Goal: Task Accomplishment & Management: Complete application form

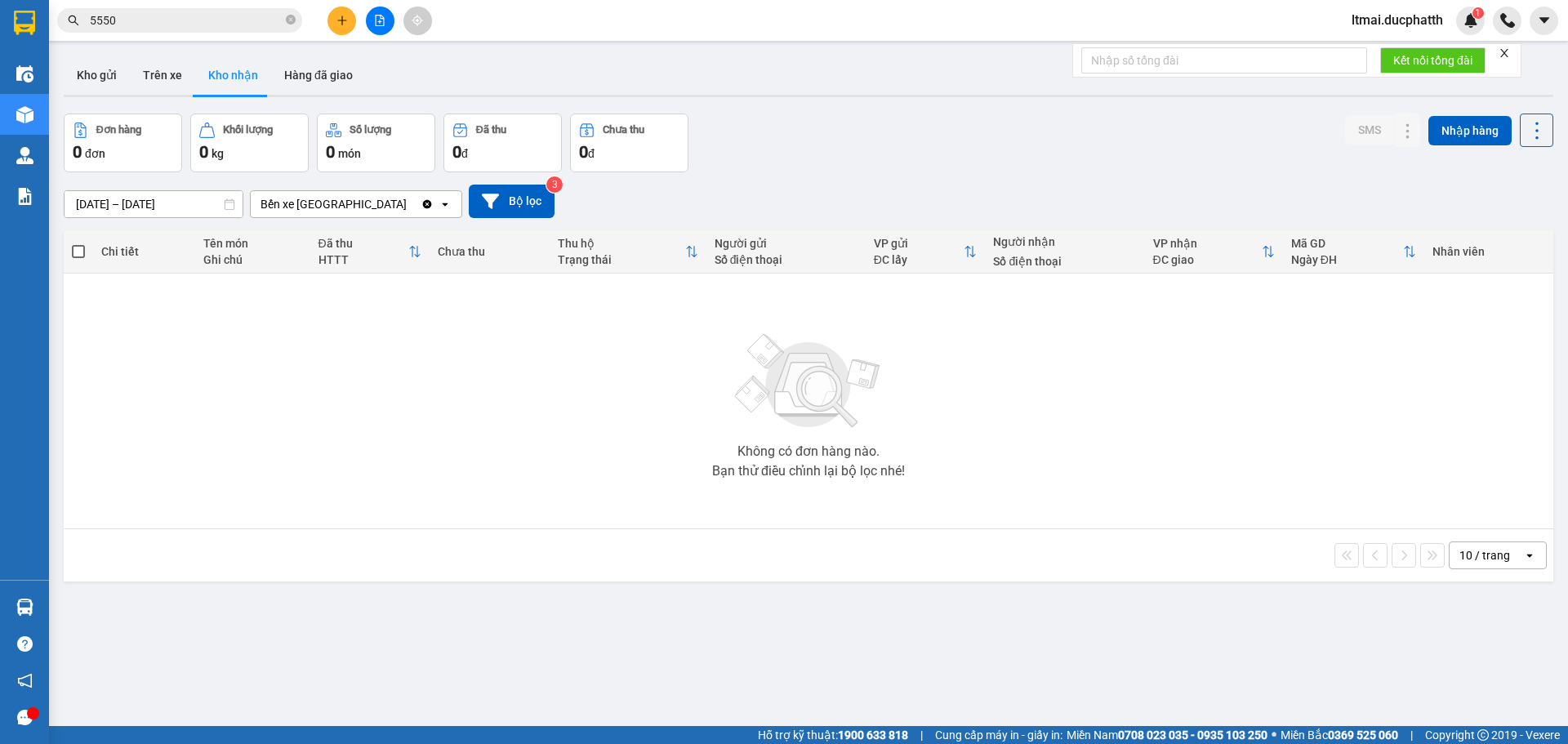
click at [337, 30] on button at bounding box center [342, 21] width 29 height 29
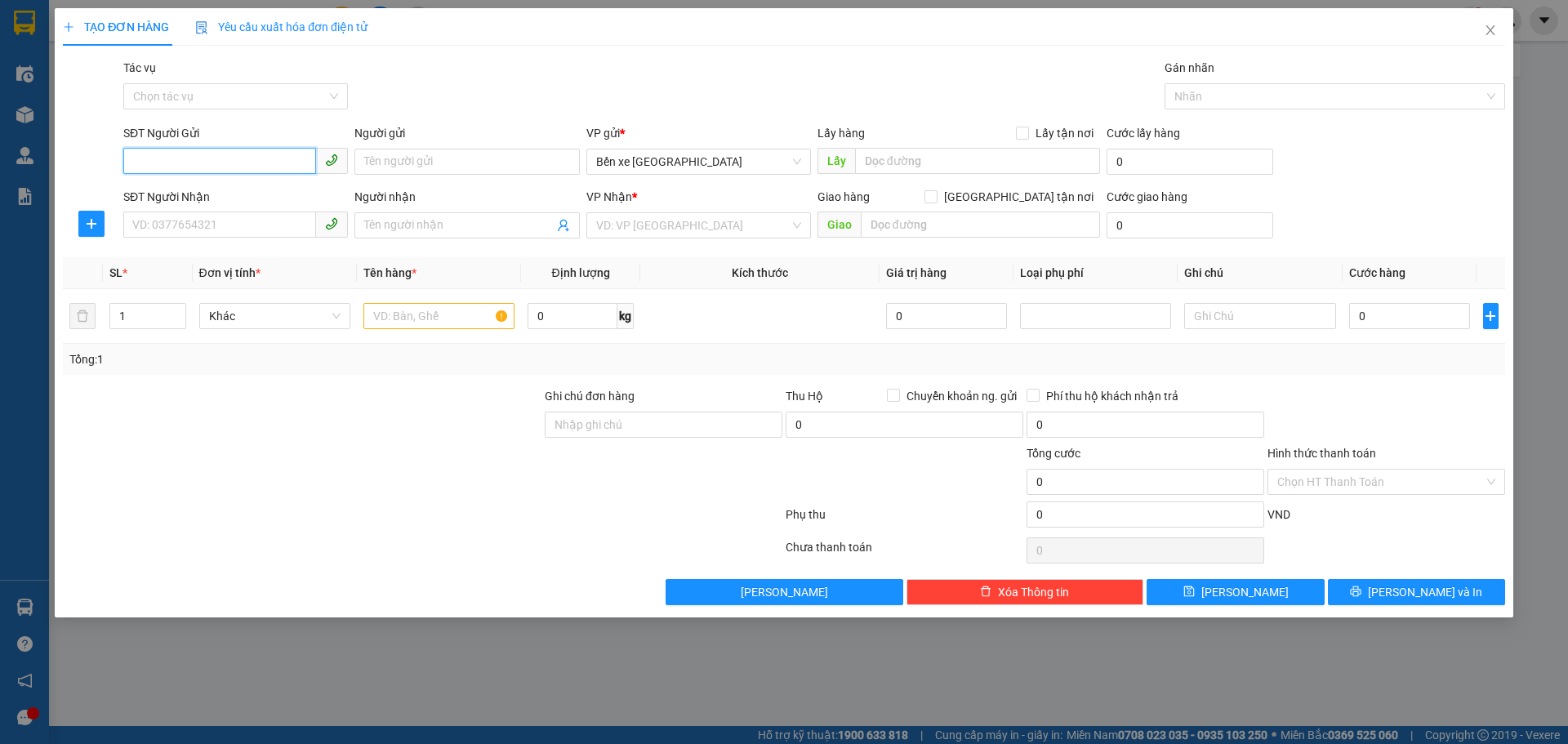
click at [207, 156] on input "SĐT Người Gửi" at bounding box center [219, 161] width 193 height 26
click at [255, 161] on input "SĐT Người Gửi" at bounding box center [219, 161] width 193 height 26
click at [198, 165] on input "SĐT Người Gửi" at bounding box center [219, 161] width 193 height 26
click at [272, 225] on input "SĐT Người Nhận" at bounding box center [219, 224] width 193 height 26
type input "0913283770"
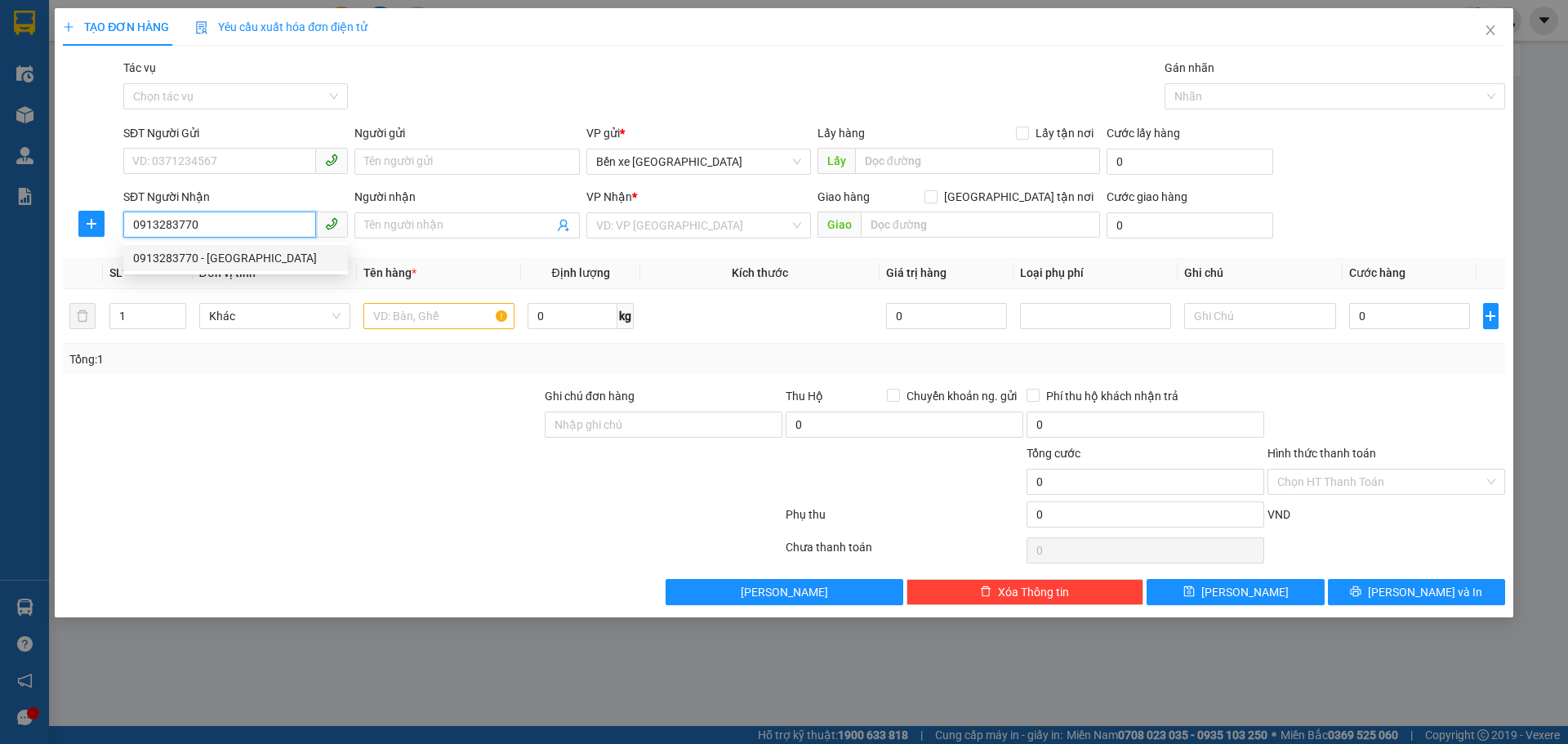
click at [197, 251] on div "0913283770 - [GEOGRAPHIC_DATA]" at bounding box center [235, 258] width 205 height 18
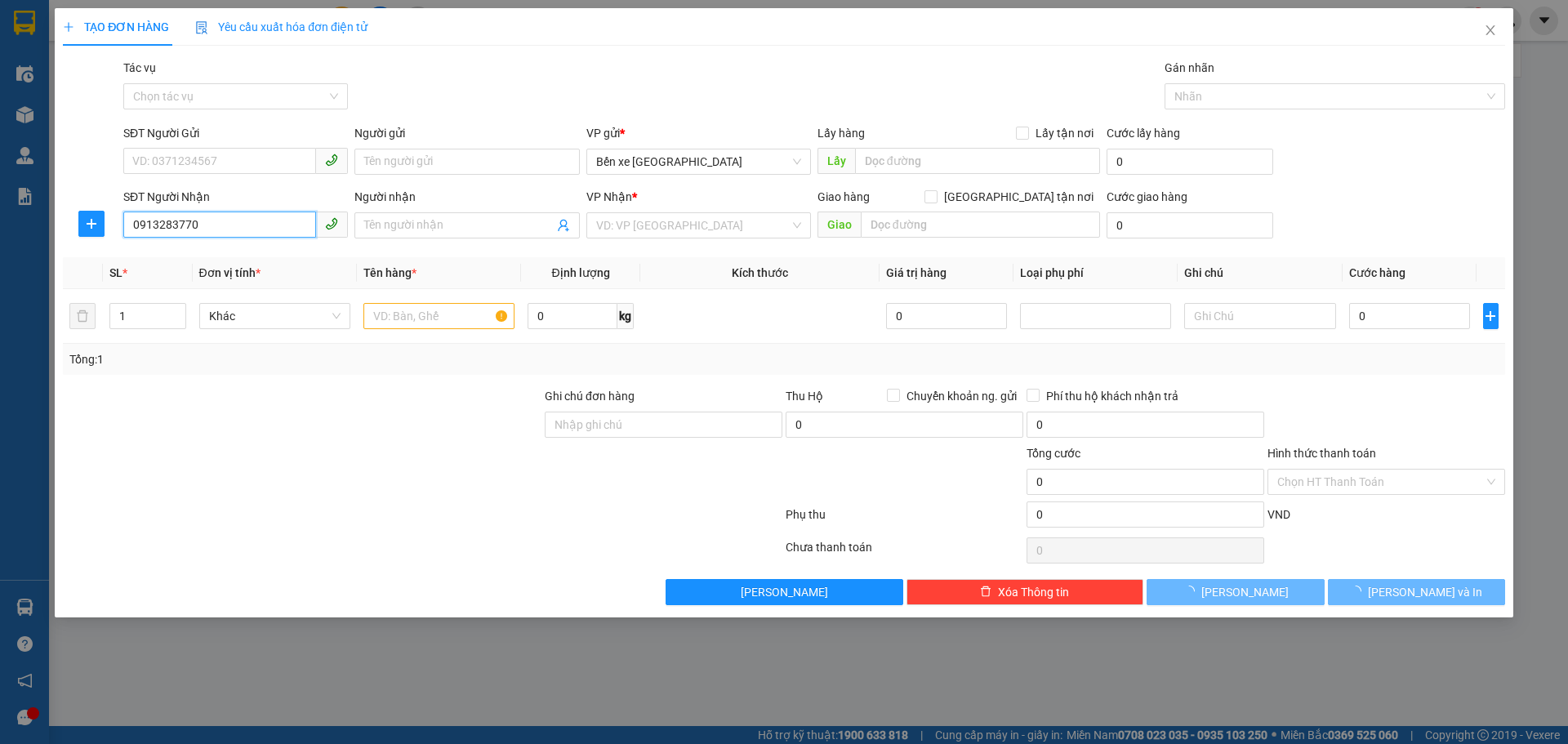
type input "[PERSON_NAME]"
checkbox input "true"
type input "17 [PERSON_NAME] trứ hai bà trưng"
type input "50.000"
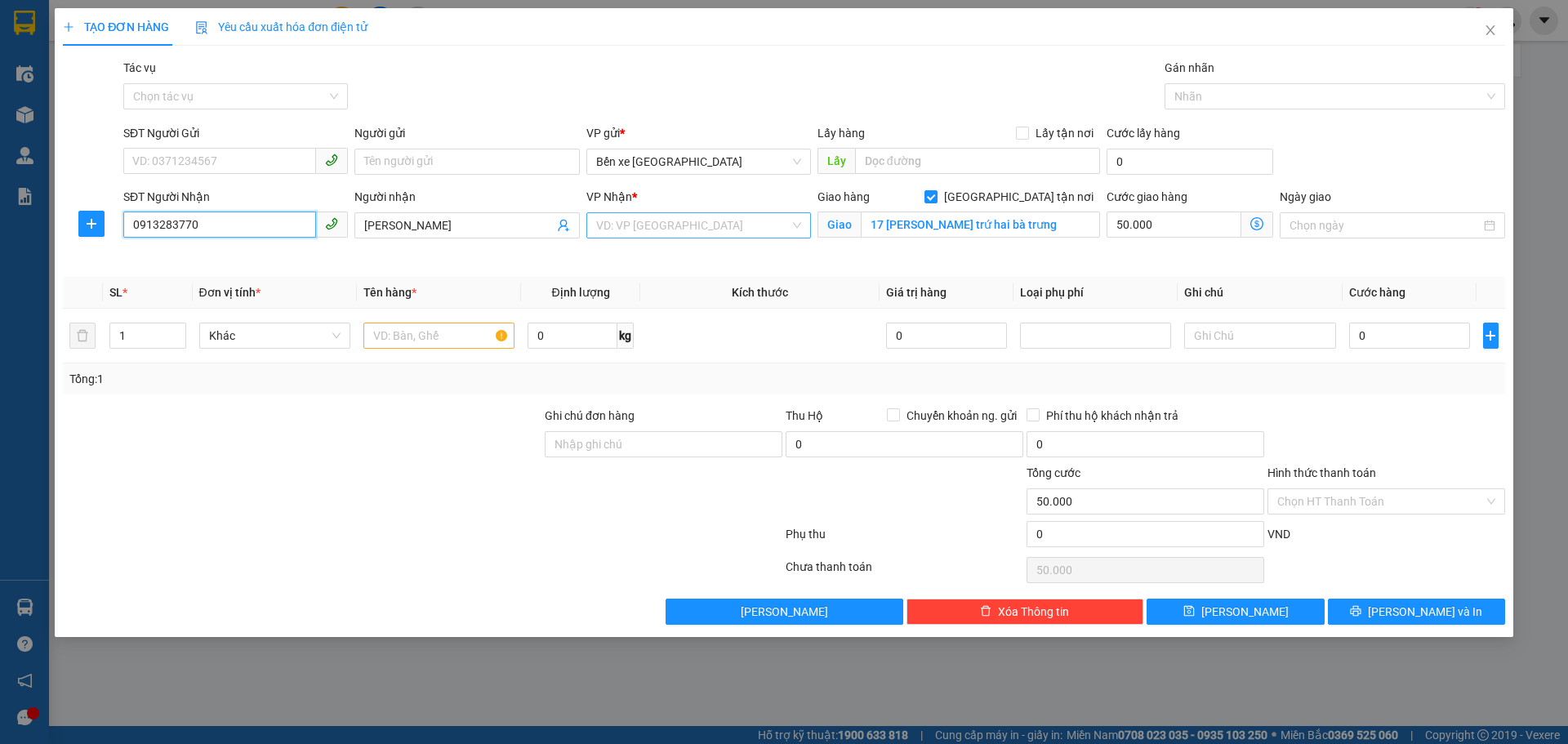
type input "0913283770"
click at [630, 231] on input "search" at bounding box center [692, 224] width 193 height 24
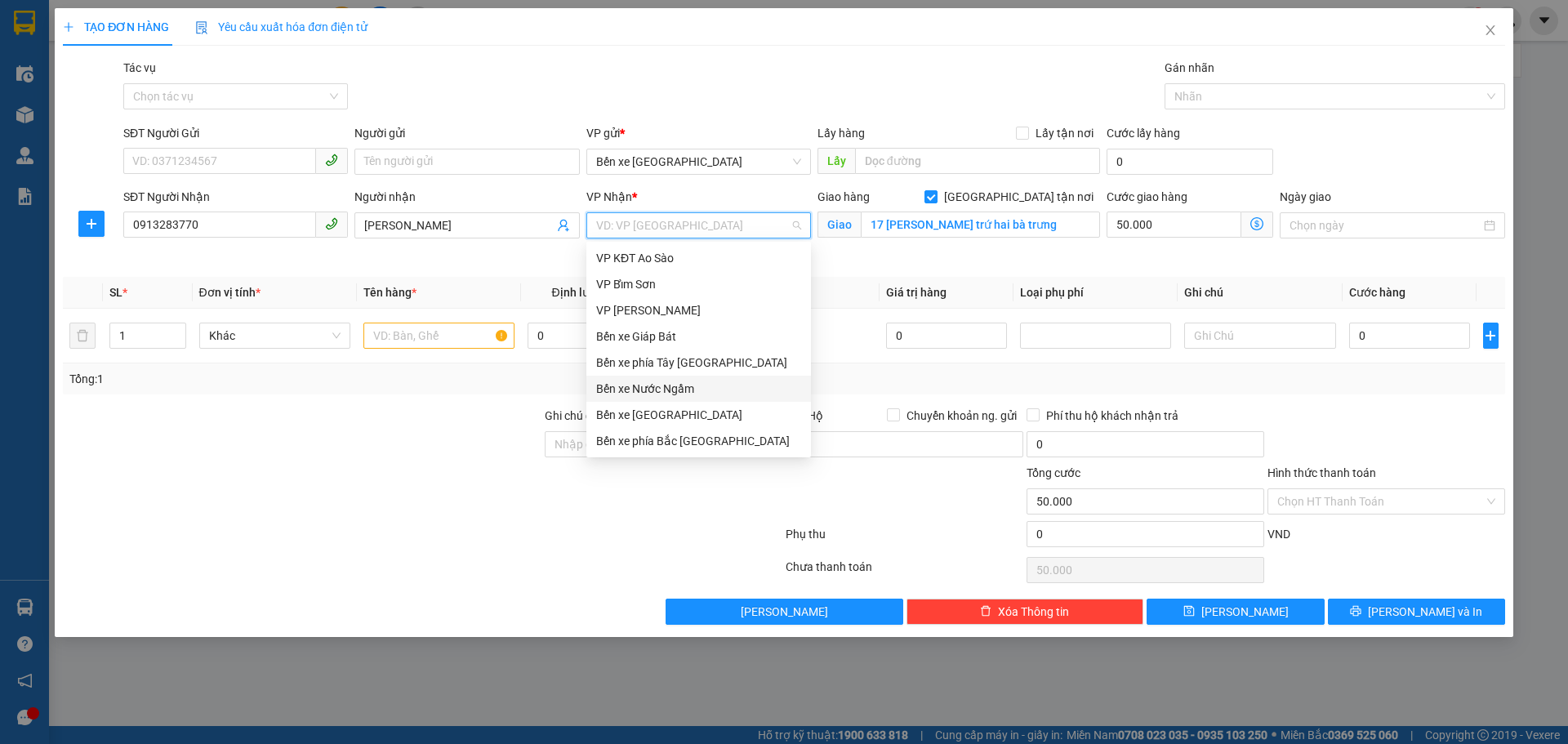
click at [659, 383] on div "Bến xe Nước Ngầm" at bounding box center [698, 389] width 205 height 18
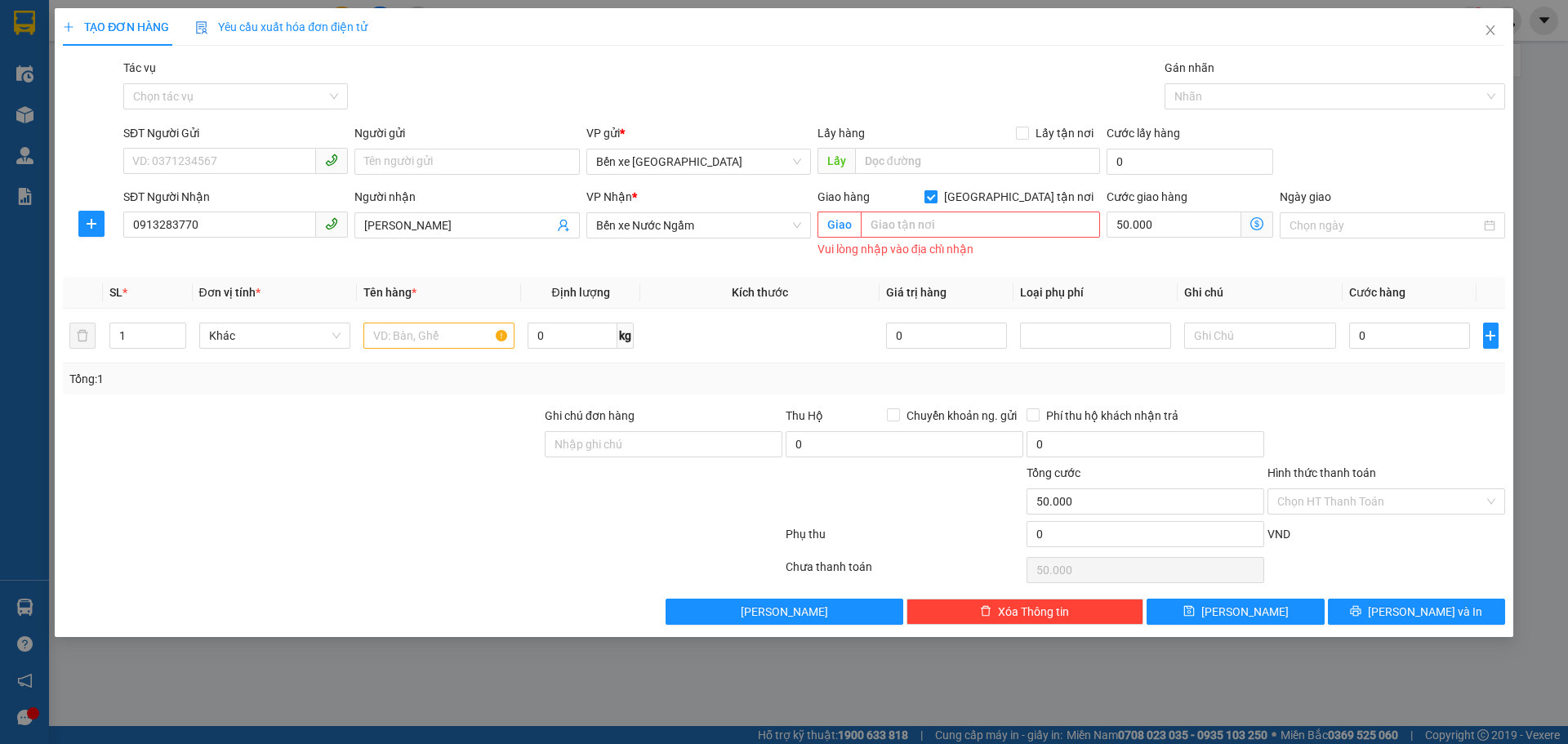
click at [936, 197] on input "[GEOGRAPHIC_DATA] tận nơi" at bounding box center [931, 196] width 12 height 12
checkbox input "false"
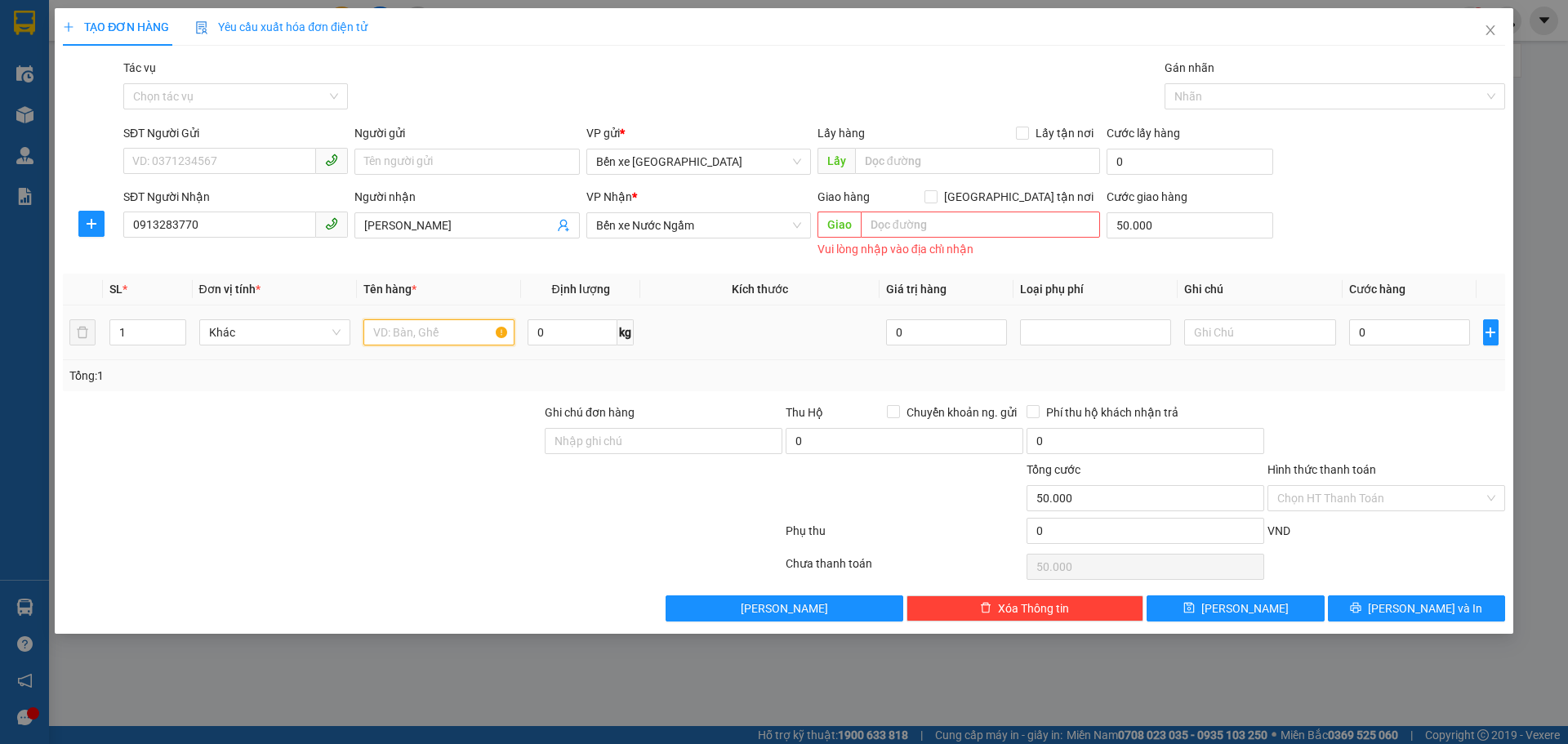
click at [459, 339] on input "text" at bounding box center [439, 332] width 151 height 26
type input "1 pt oto"
click at [848, 332] on td at bounding box center [759, 332] width 240 height 55
click at [1384, 329] on input "0" at bounding box center [1410, 332] width 121 height 26
click at [261, 227] on input "0913283770" at bounding box center [219, 224] width 193 height 26
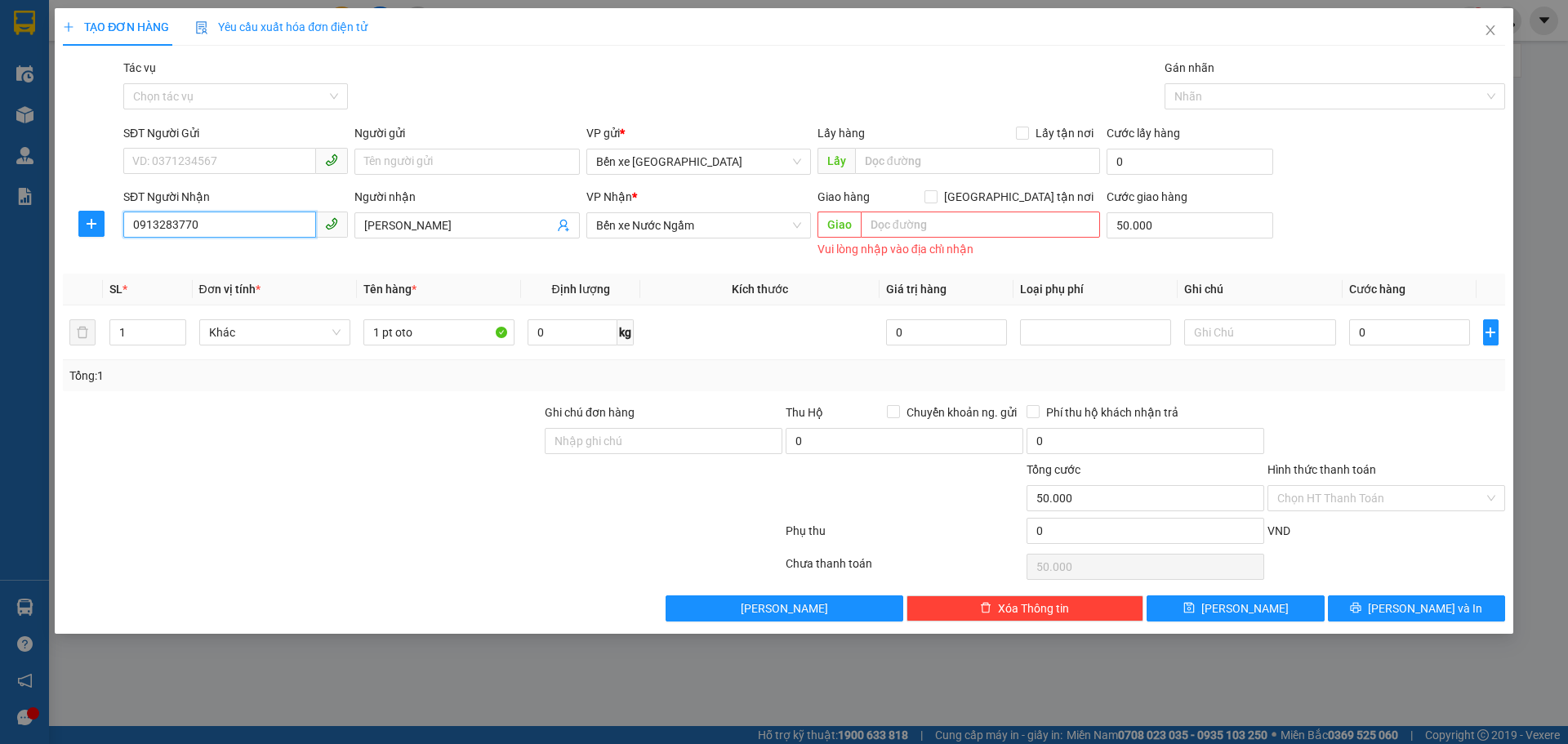
click at [261, 227] on input "0913283770" at bounding box center [219, 224] width 193 height 26
click at [1409, 325] on input "0" at bounding box center [1410, 332] width 121 height 26
type input "5"
type input "50.005"
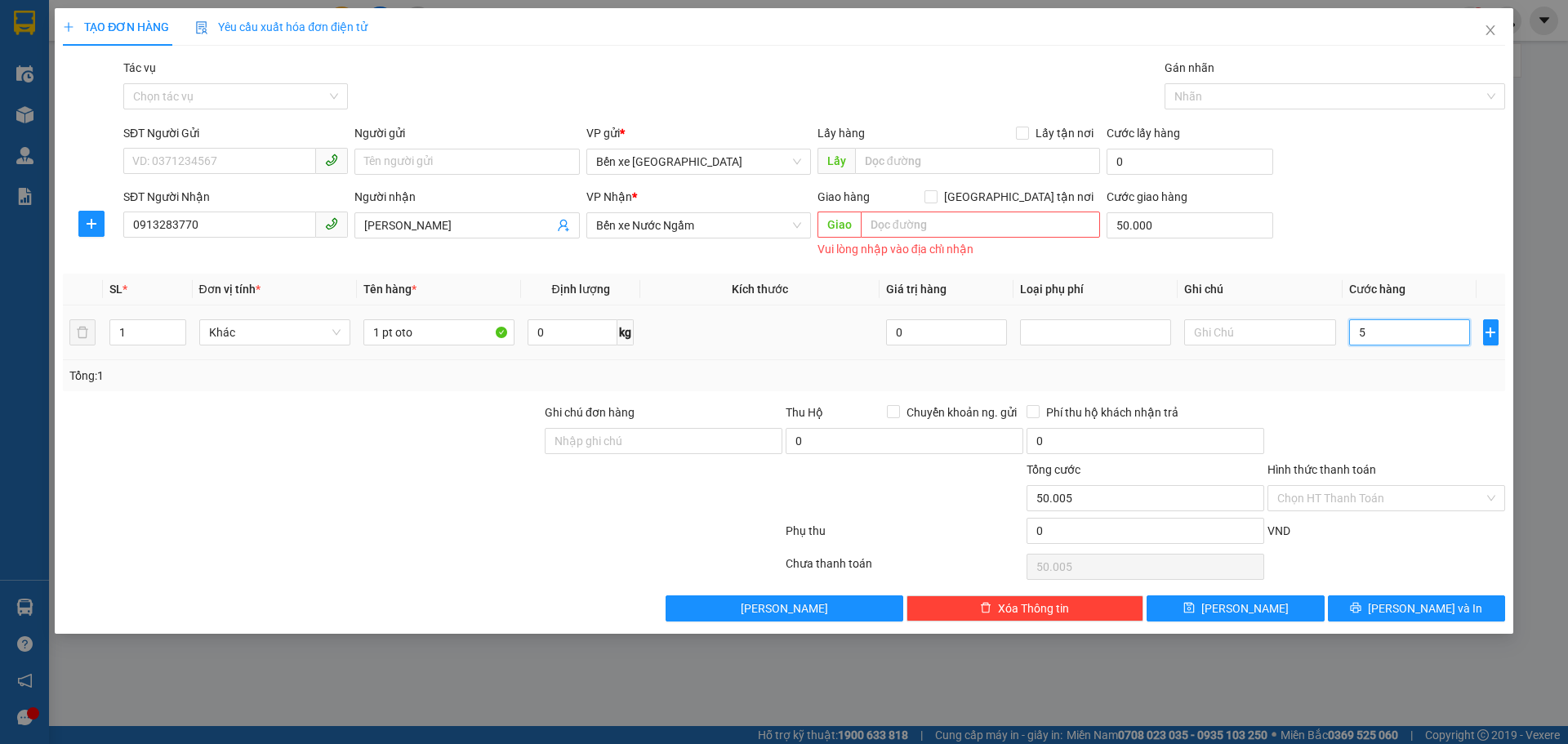
type input "50"
type input "50.050"
click at [1369, 414] on div at bounding box center [1386, 431] width 241 height 57
type input "50.000"
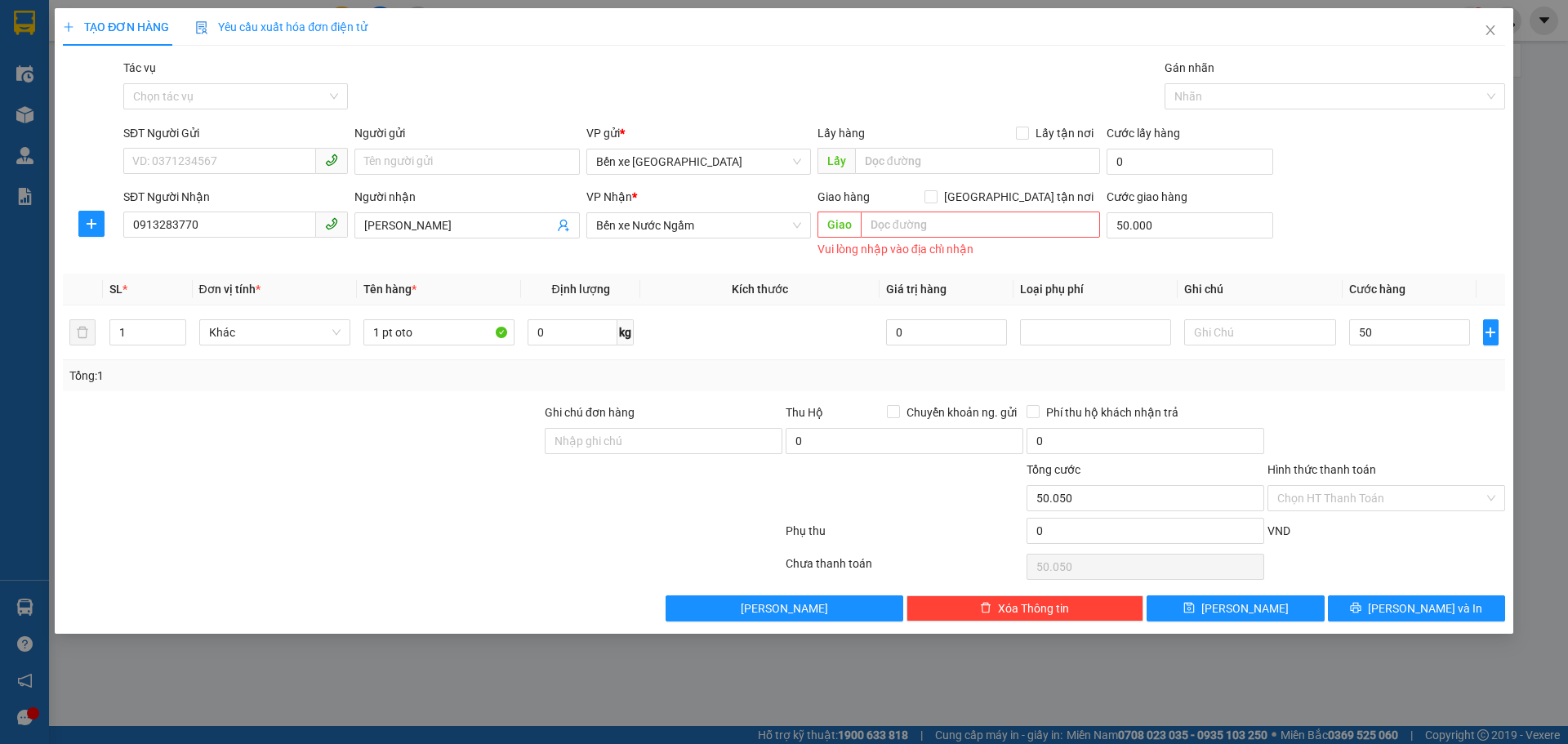
type input "100.000"
click at [1200, 616] on button "[PERSON_NAME]" at bounding box center [1235, 608] width 177 height 26
click at [1163, 228] on input "50.000" at bounding box center [1190, 225] width 167 height 26
type input "50.000"
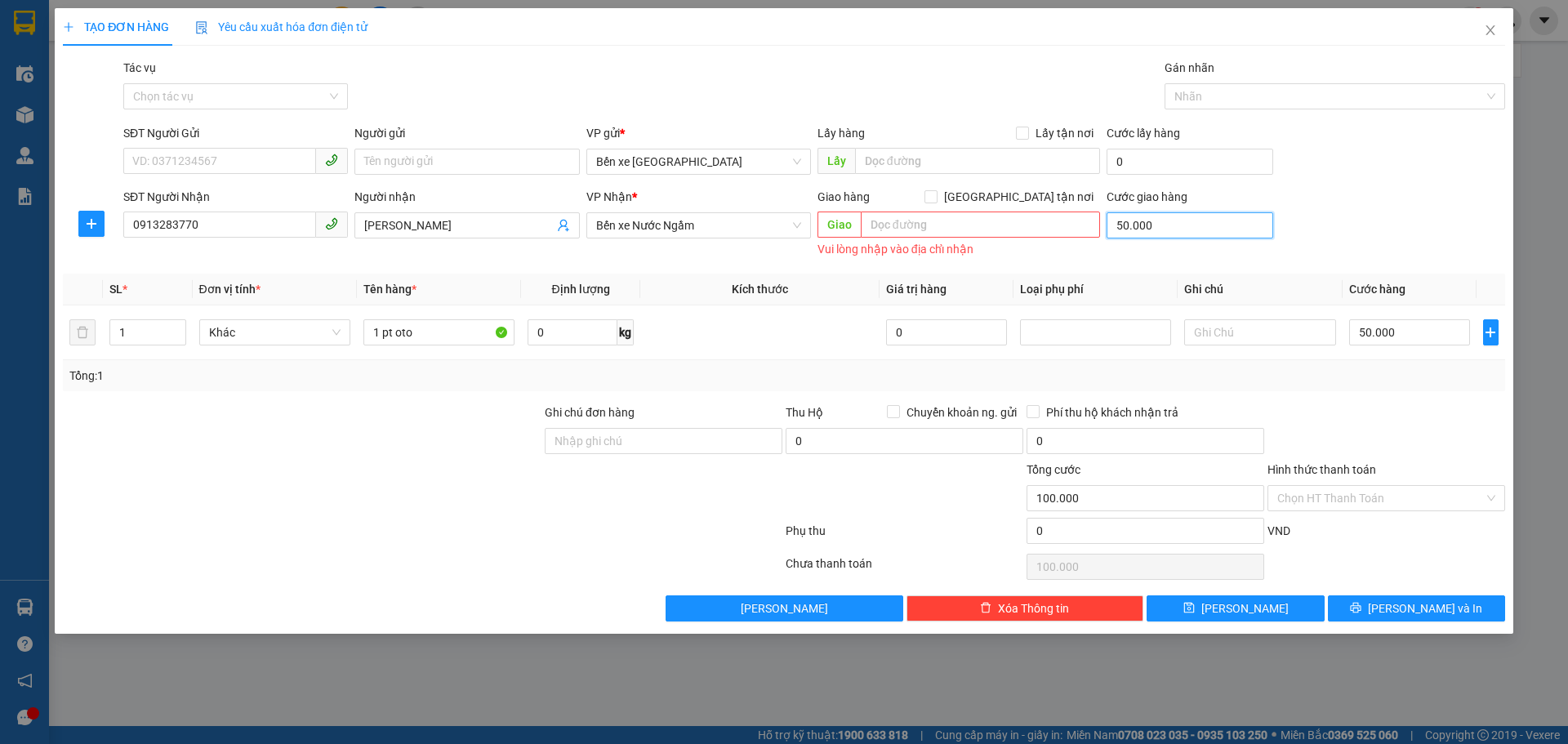
type input "50.000"
type input "0"
click at [1318, 403] on div at bounding box center [1386, 431] width 241 height 57
click at [1275, 613] on button "[PERSON_NAME]" at bounding box center [1235, 608] width 177 height 26
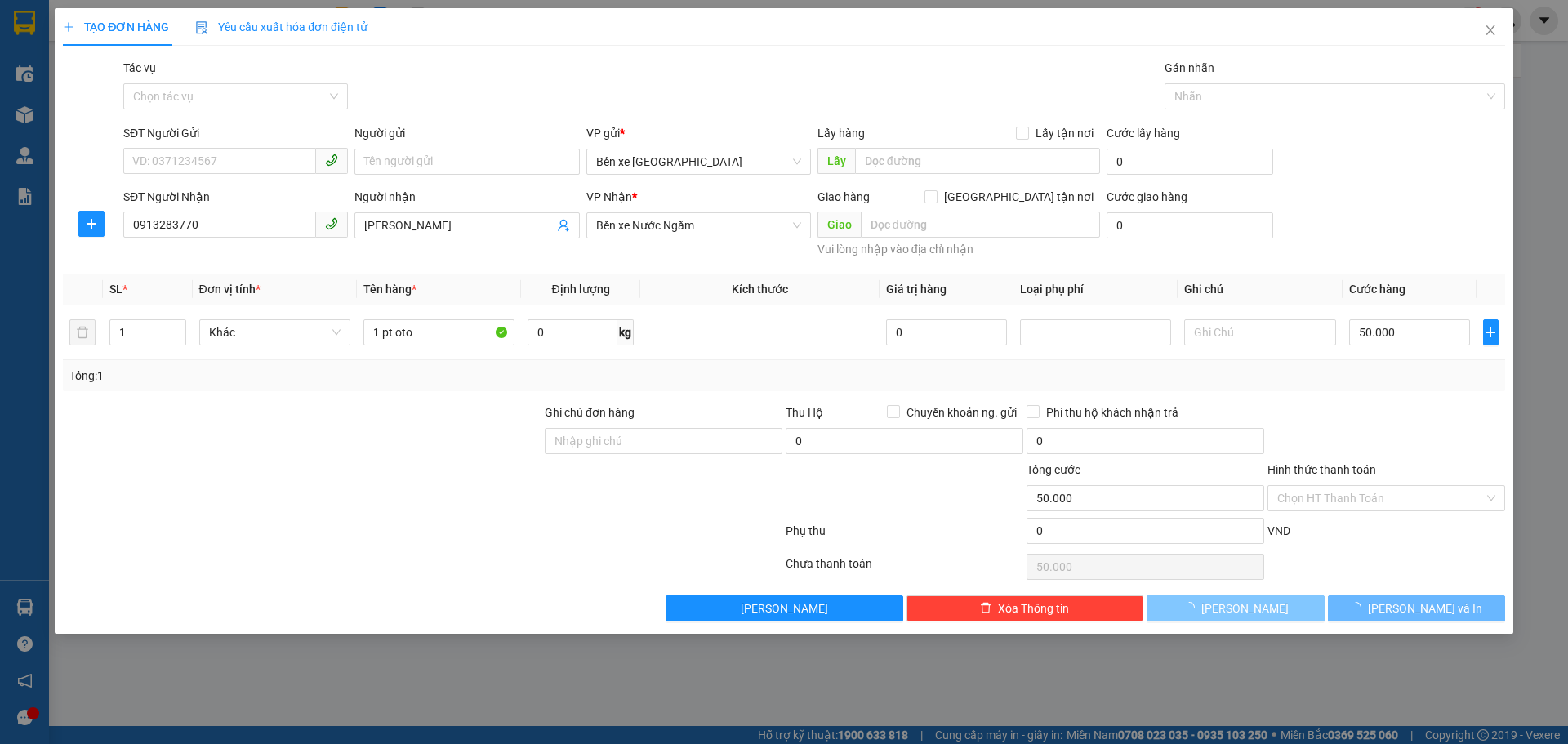
type input "0"
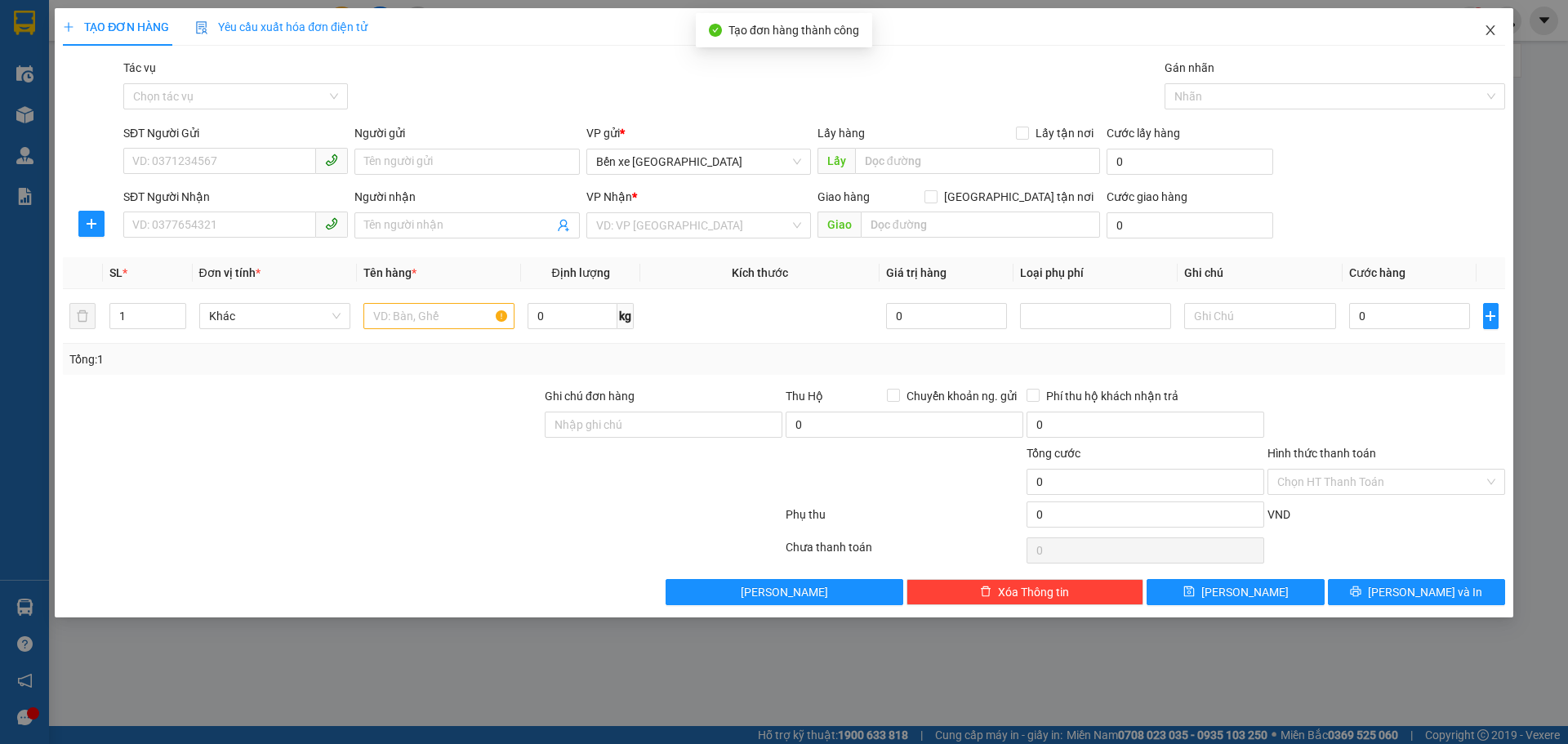
click at [1494, 32] on icon "close" at bounding box center [1491, 31] width 13 height 13
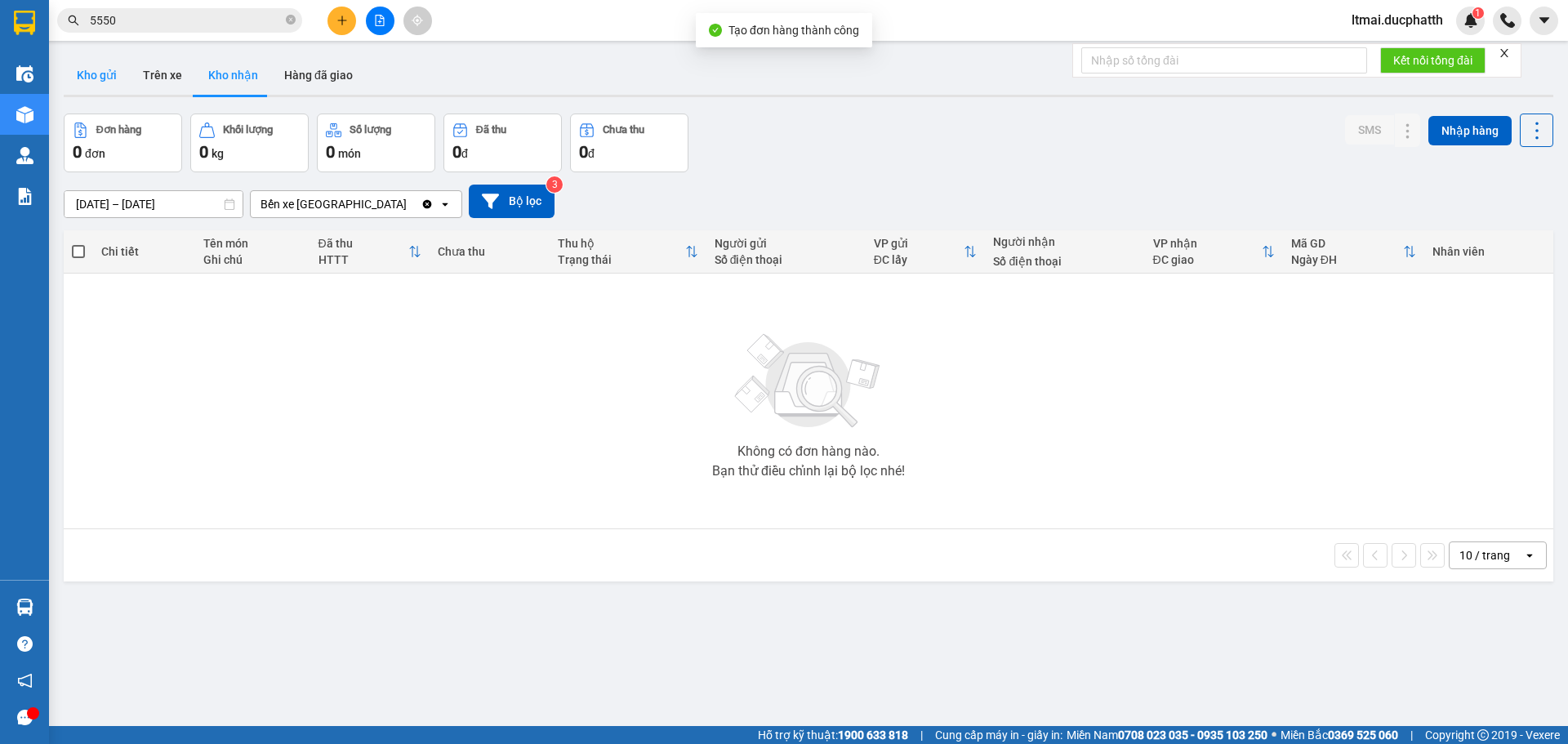
click at [95, 76] on button "Kho gửi" at bounding box center [96, 75] width 66 height 39
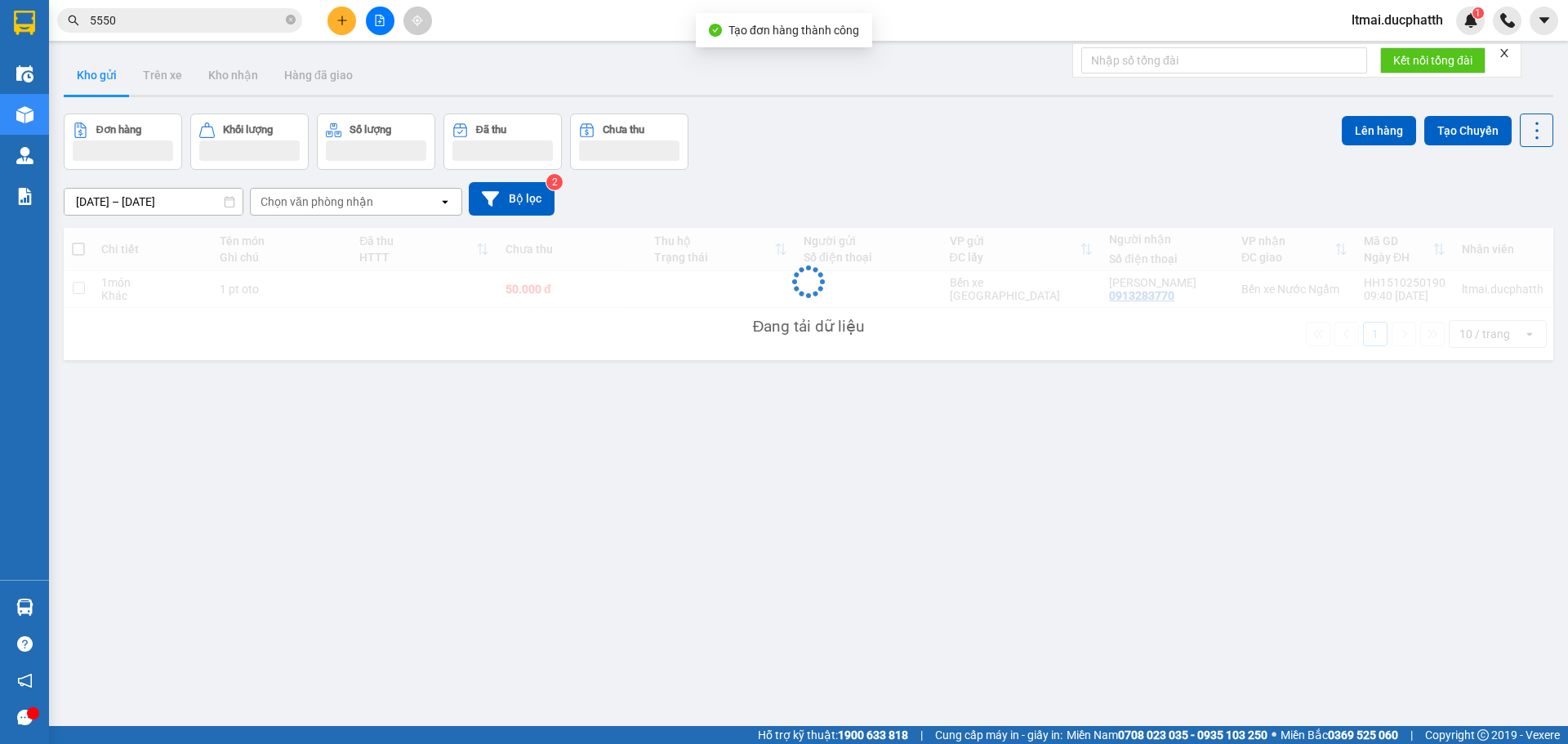
click at [184, 286] on div "1 món" at bounding box center [152, 283] width 102 height 13
checkbox input "true"
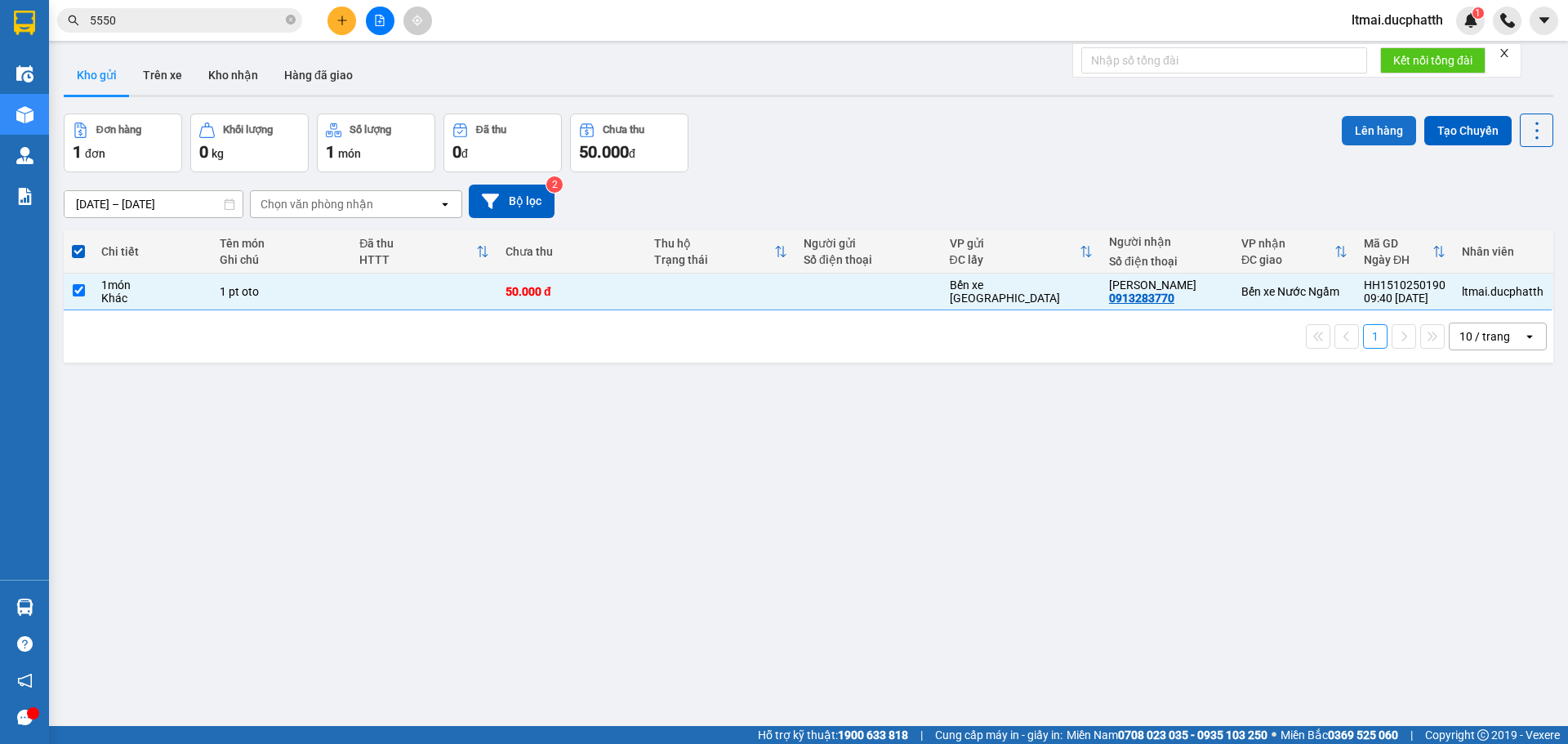
click at [1353, 130] on button "Lên hàng" at bounding box center [1378, 131] width 74 height 30
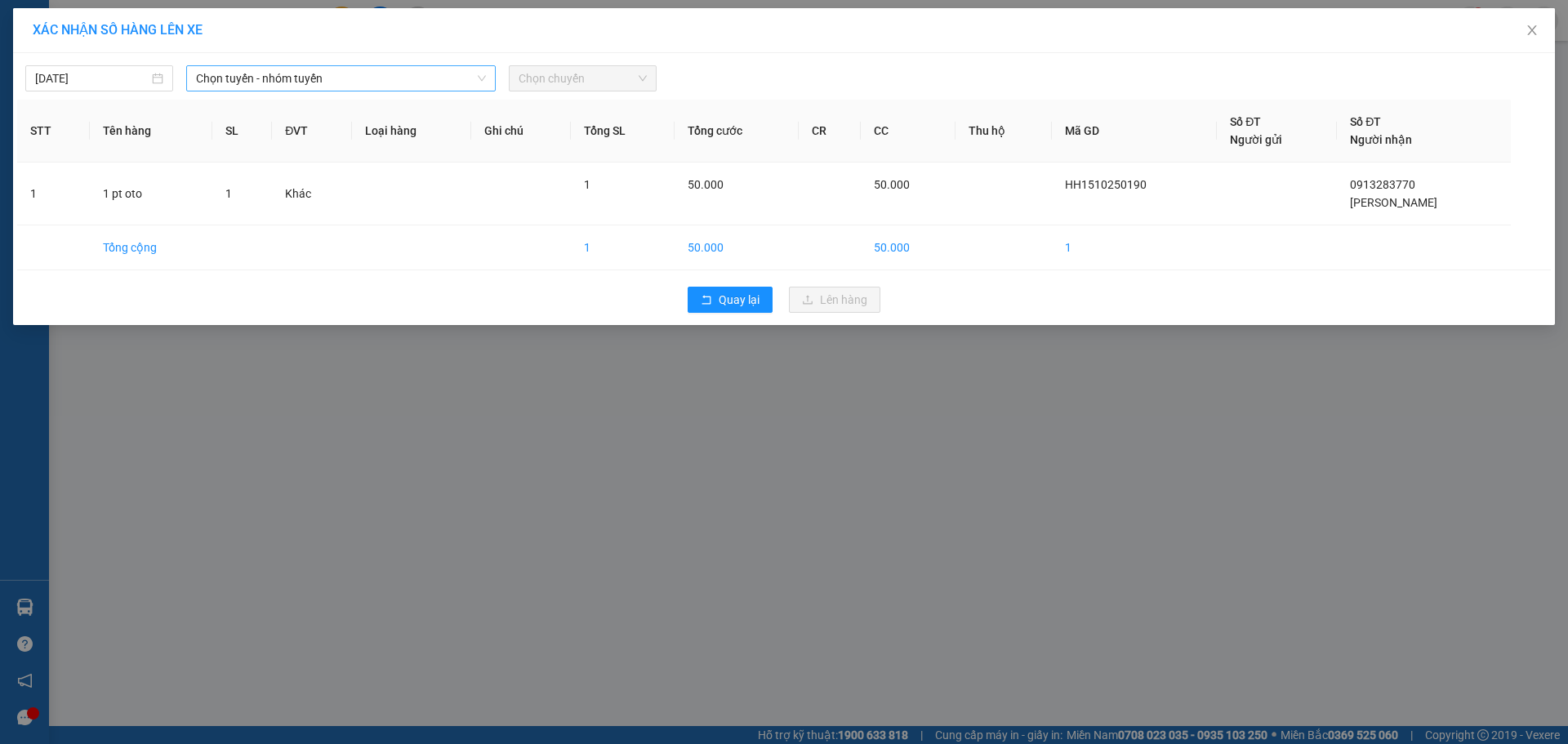
click at [348, 81] on span "Chọn tuyến - nhóm tuyến" at bounding box center [341, 78] width 290 height 24
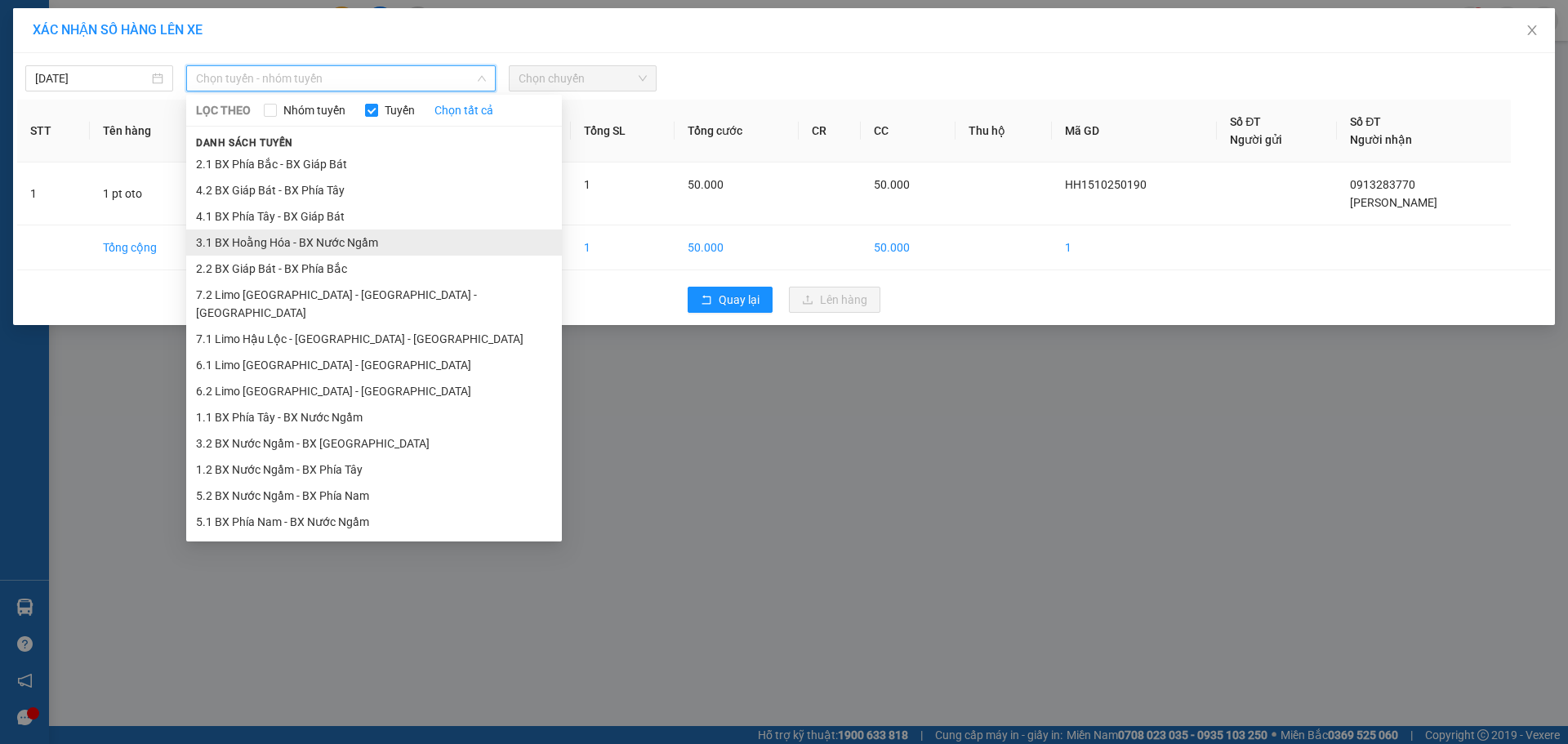
click at [238, 235] on li "3.1 BX Hoằng Hóa - BX Nước Ngầm" at bounding box center [373, 242] width 375 height 26
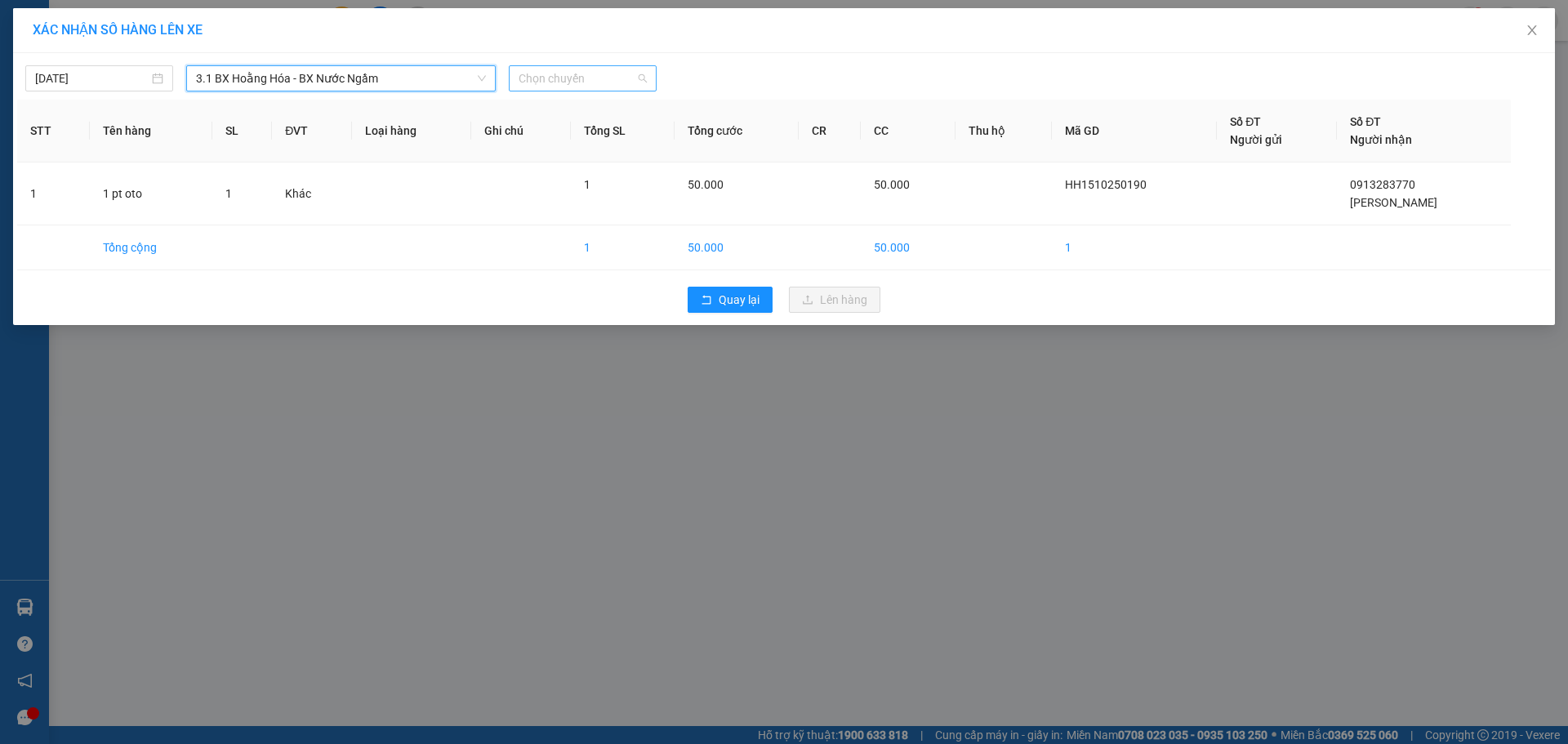
click at [615, 76] on span "Chọn chuyến" at bounding box center [582, 78] width 128 height 24
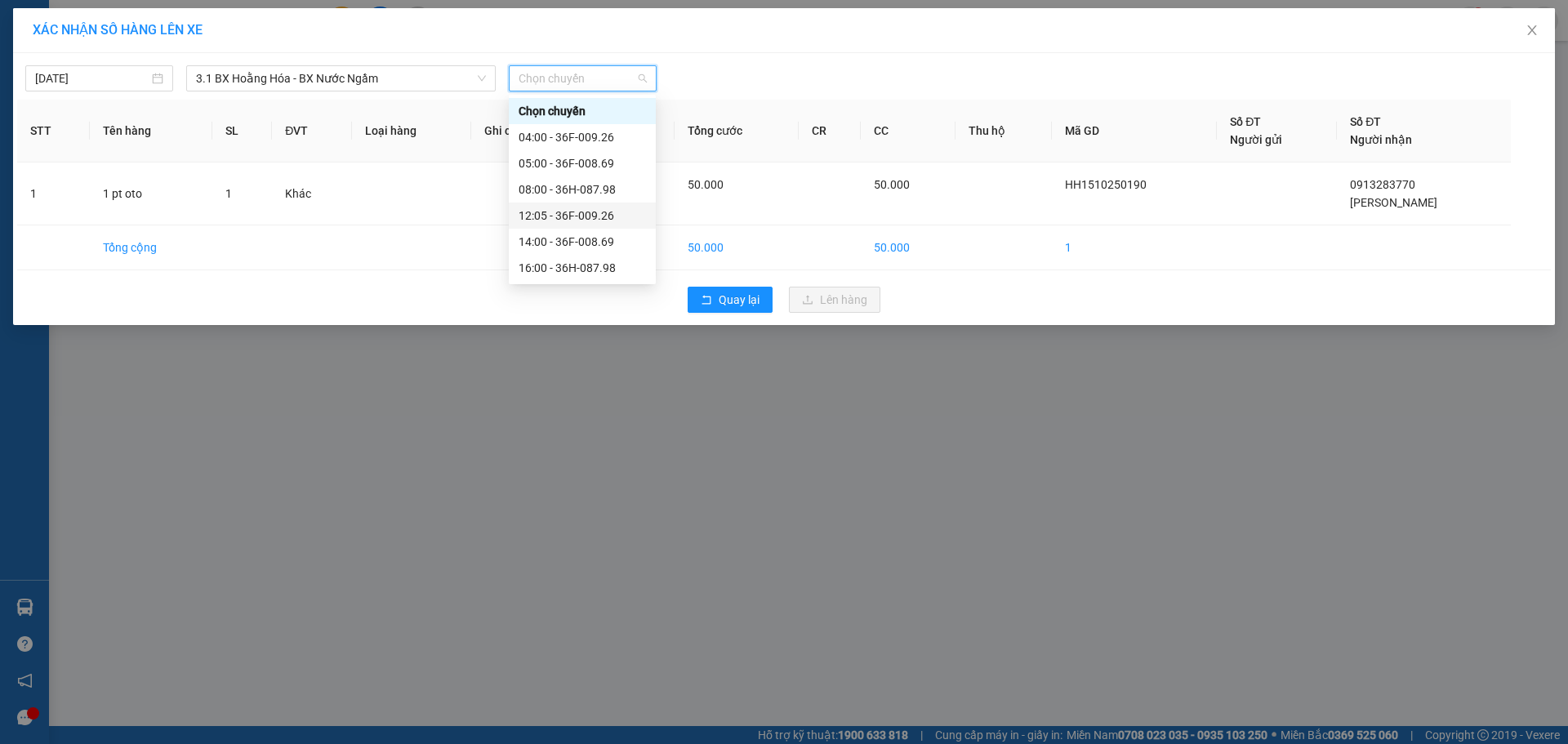
click at [544, 227] on div "12:05 - 36F-009.26" at bounding box center [582, 215] width 147 height 26
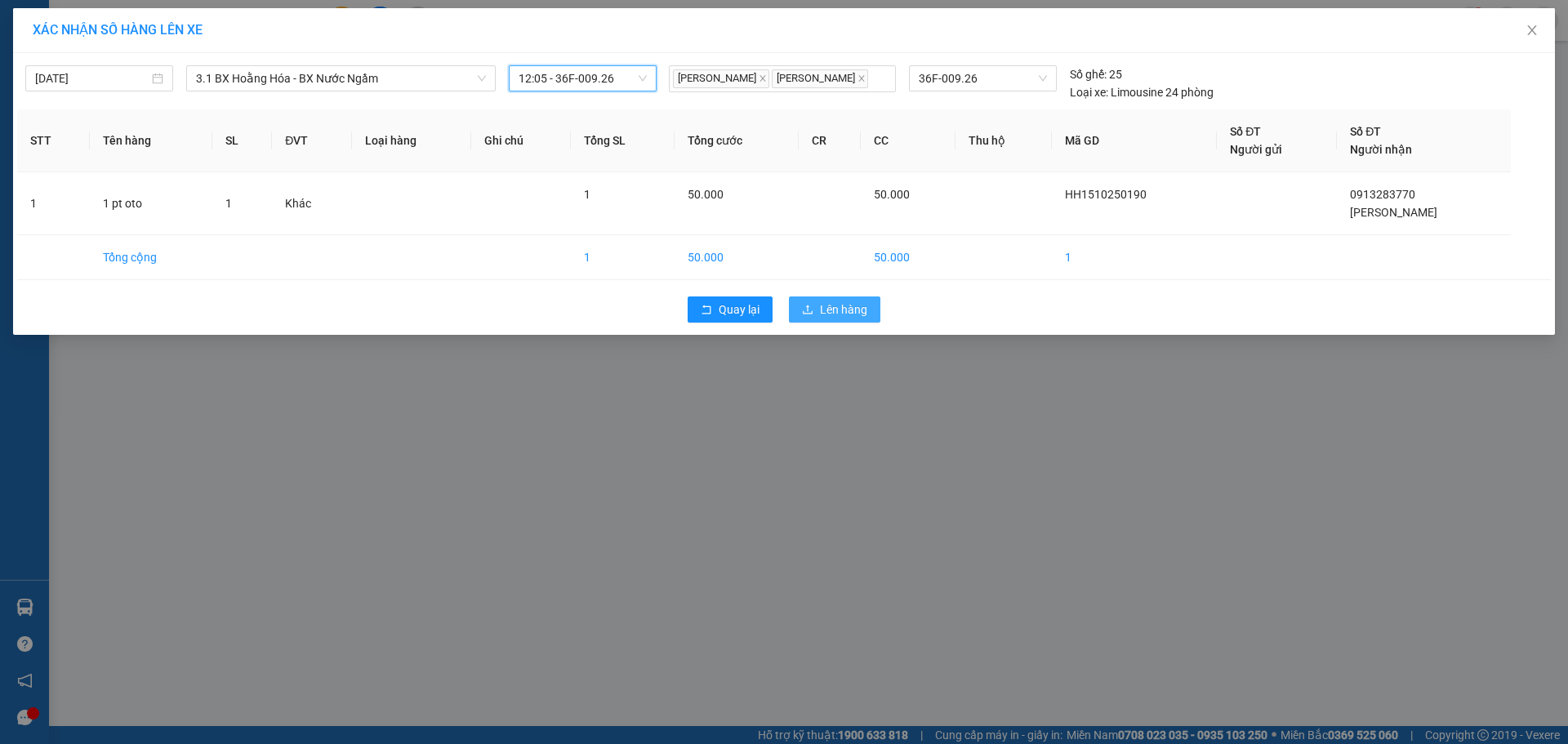
click at [828, 317] on span "Lên hàng" at bounding box center [843, 309] width 47 height 18
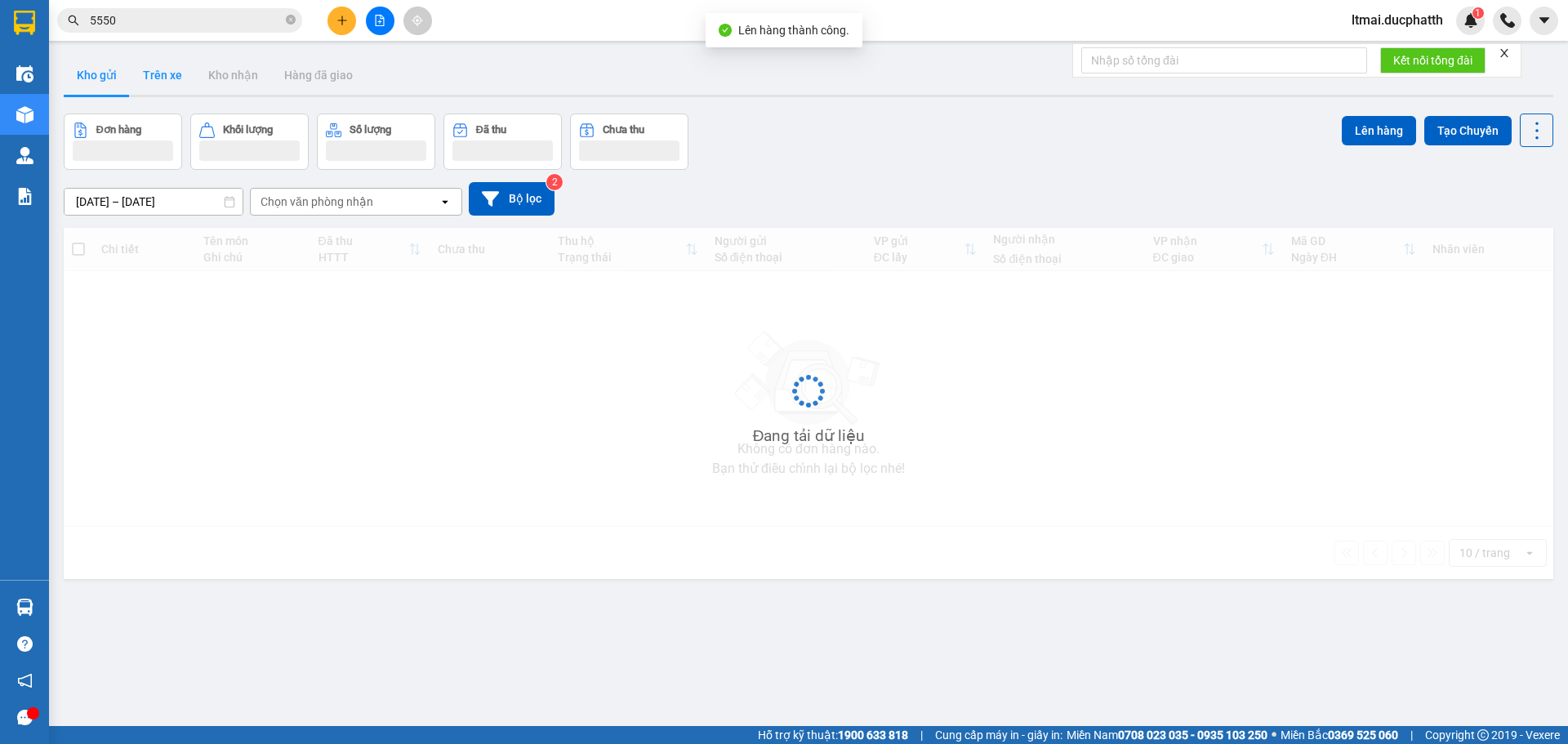
click at [165, 75] on button "Trên xe" at bounding box center [163, 75] width 65 height 39
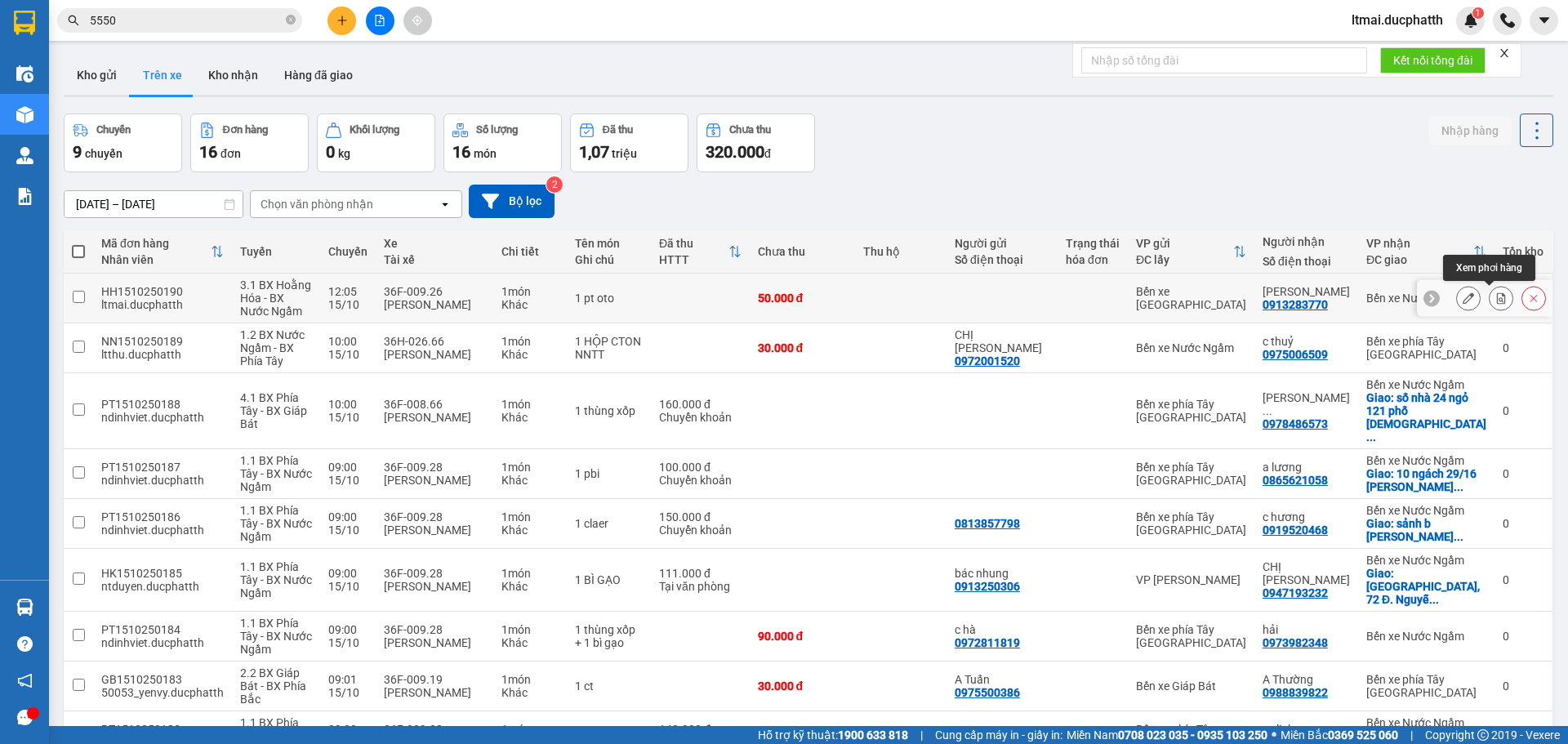
click at [1497, 298] on icon at bounding box center [1501, 298] width 9 height 12
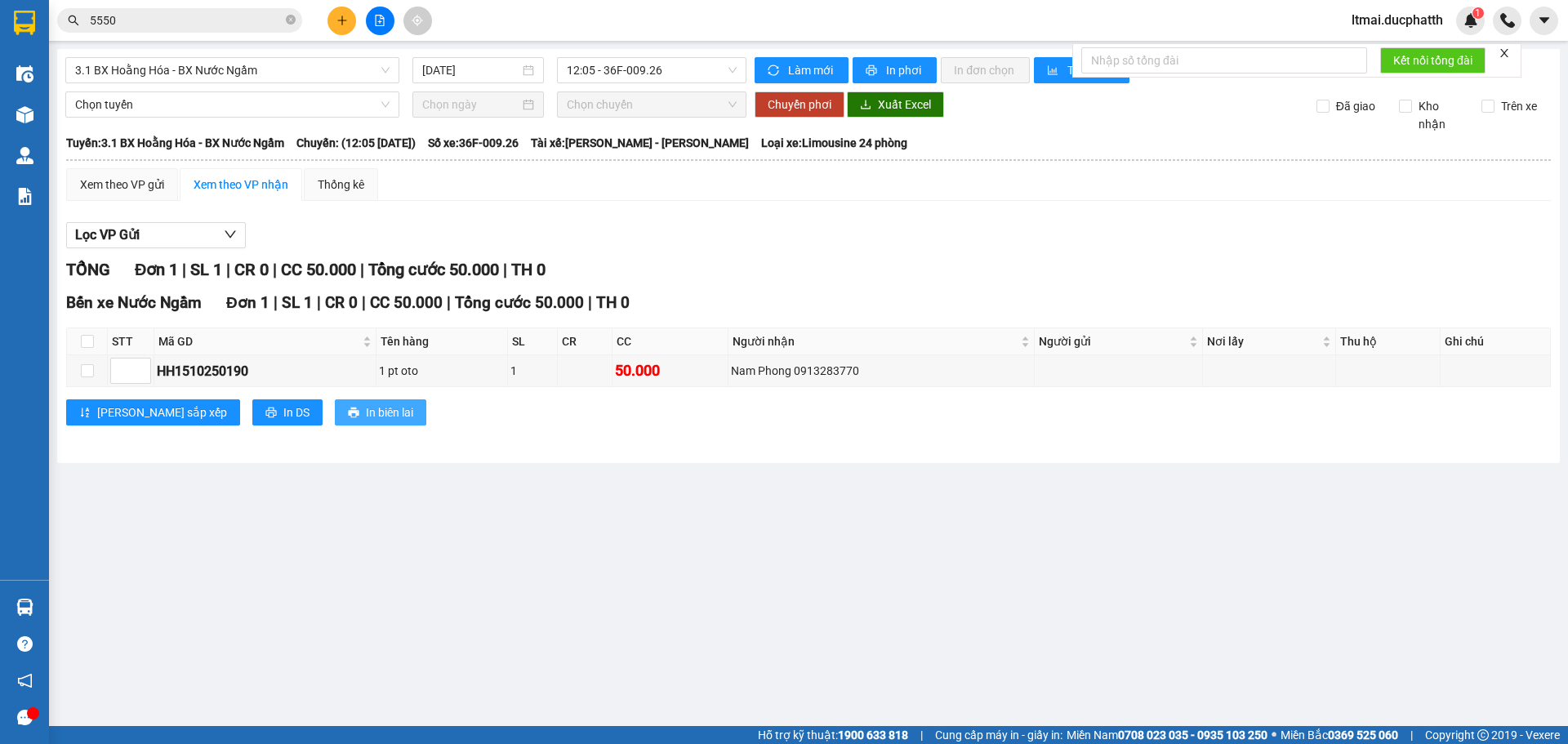
click at [335, 407] on button "In biên lai" at bounding box center [380, 412] width 91 height 26
click at [335, 408] on button "In biên lai" at bounding box center [380, 412] width 91 height 26
click at [366, 415] on span "In biên lai" at bounding box center [389, 412] width 47 height 18
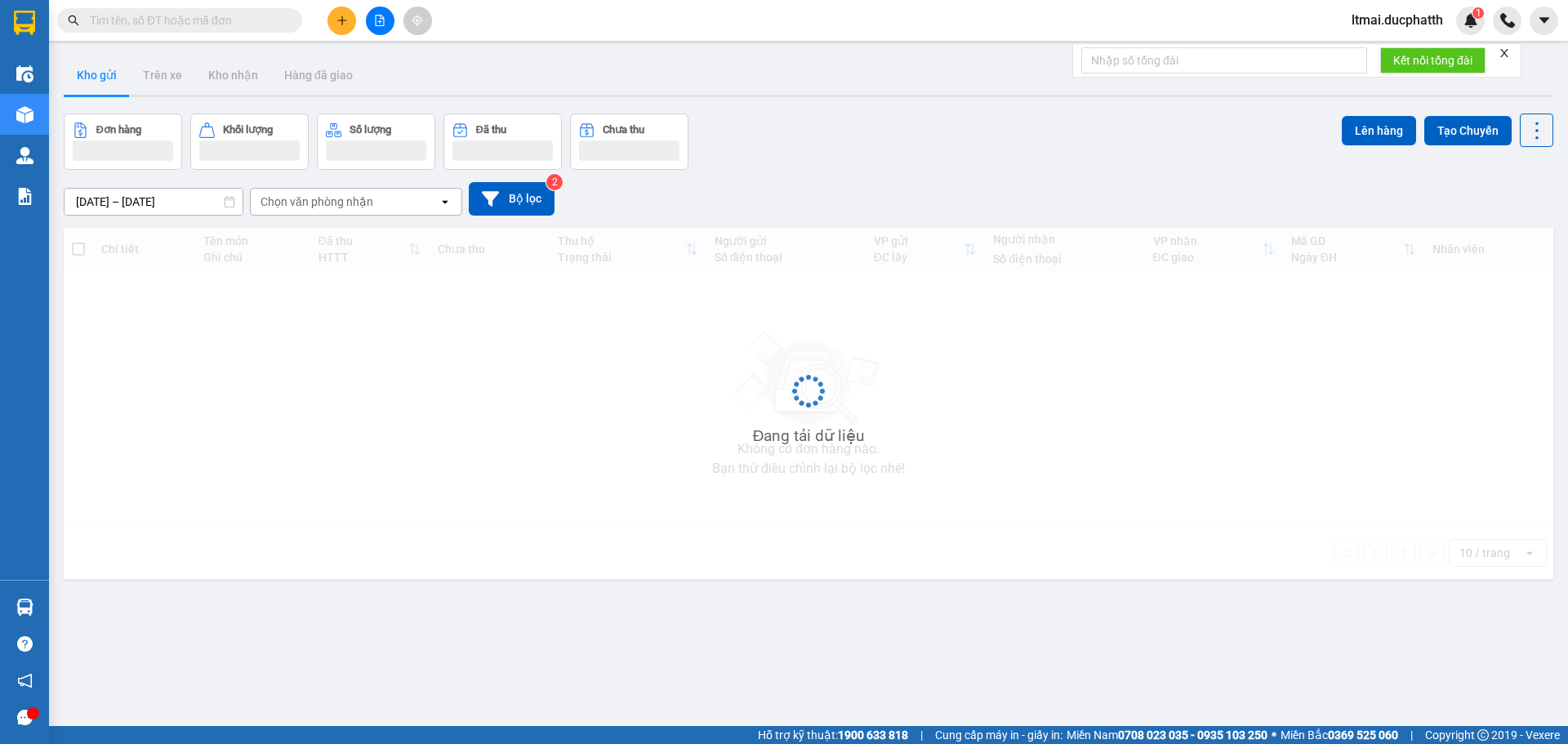
click at [244, 25] on input "text" at bounding box center [186, 20] width 193 height 18
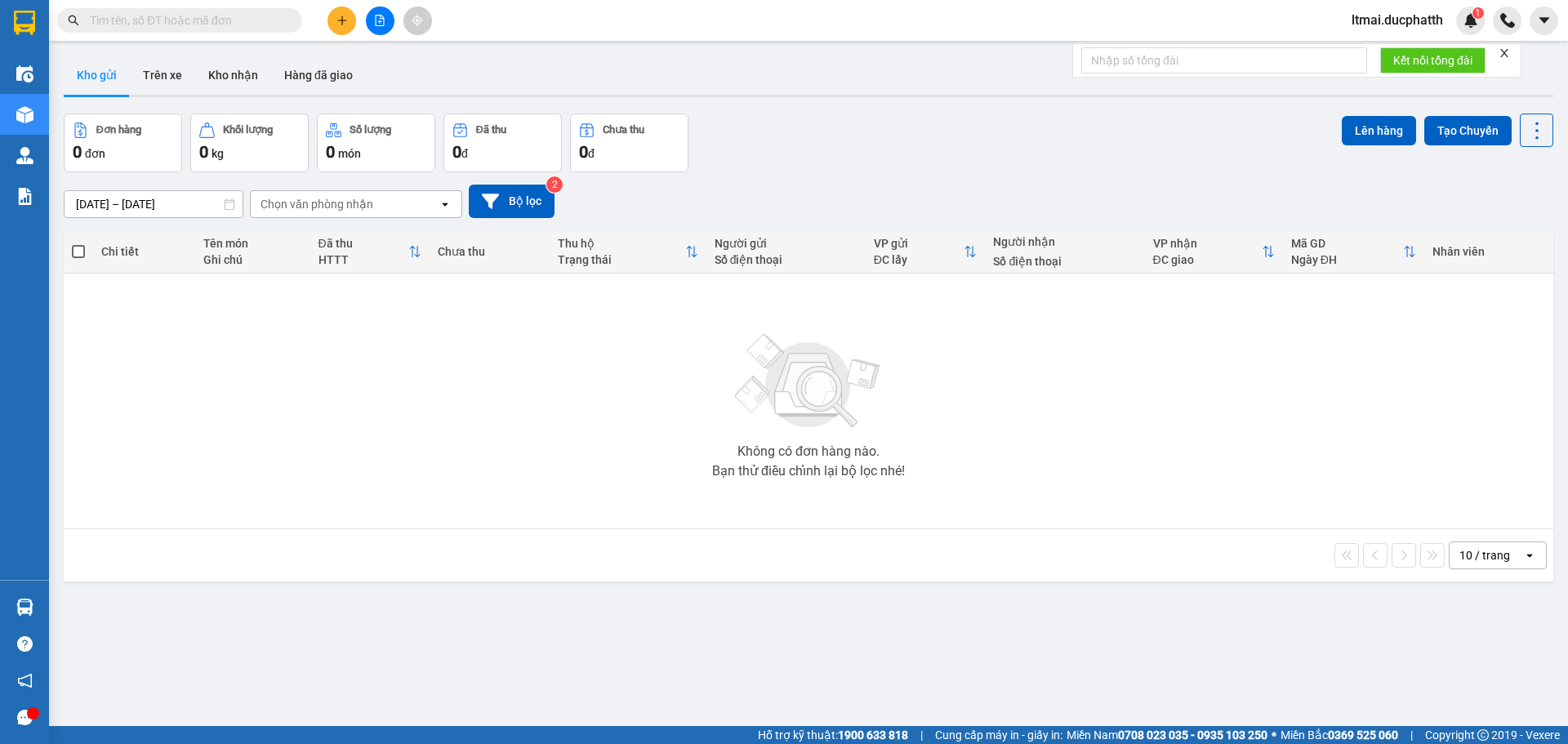
paste input "0913283770"
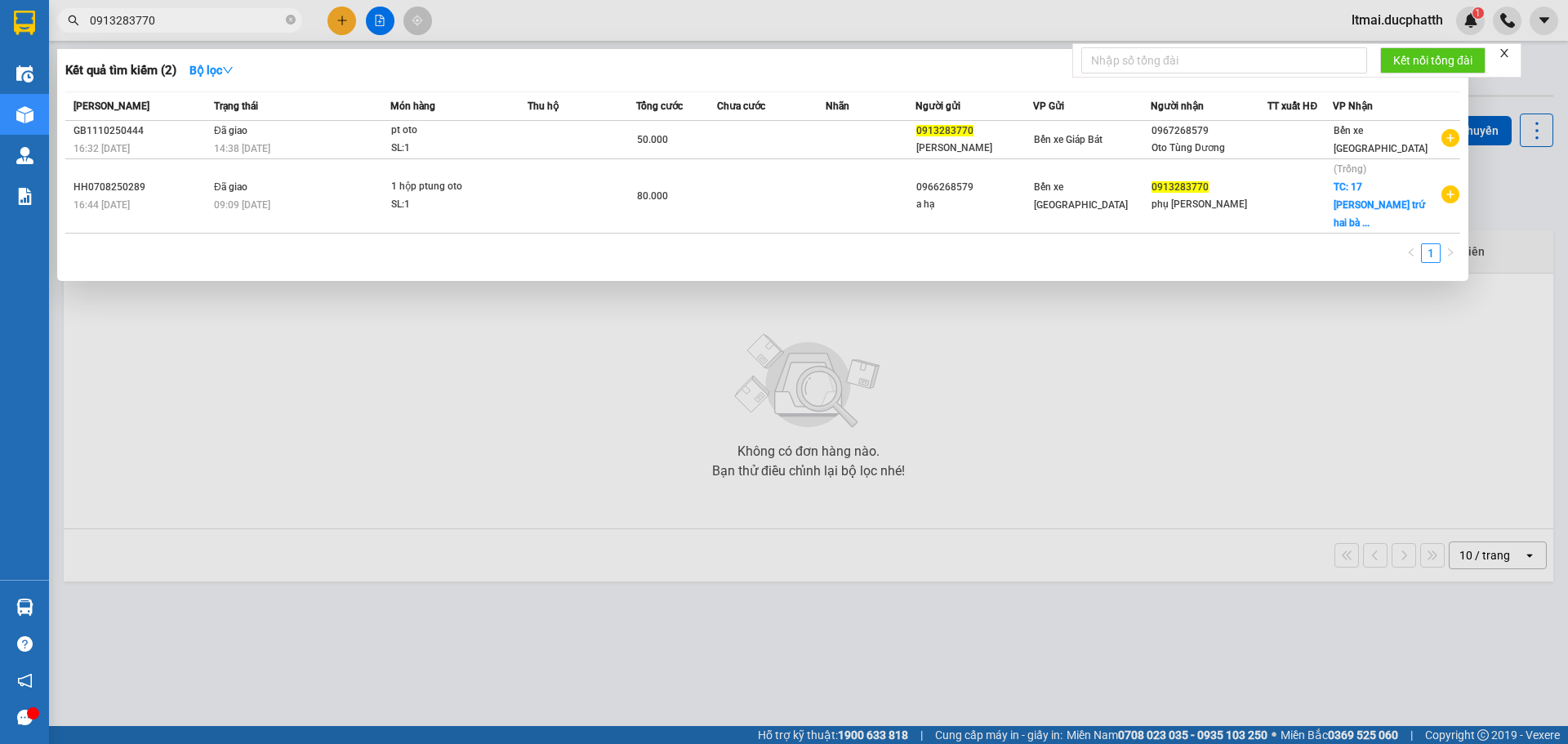
type input "0913283770"
click at [672, 335] on div at bounding box center [784, 372] width 1568 height 744
